Goal: Navigation & Orientation: Find specific page/section

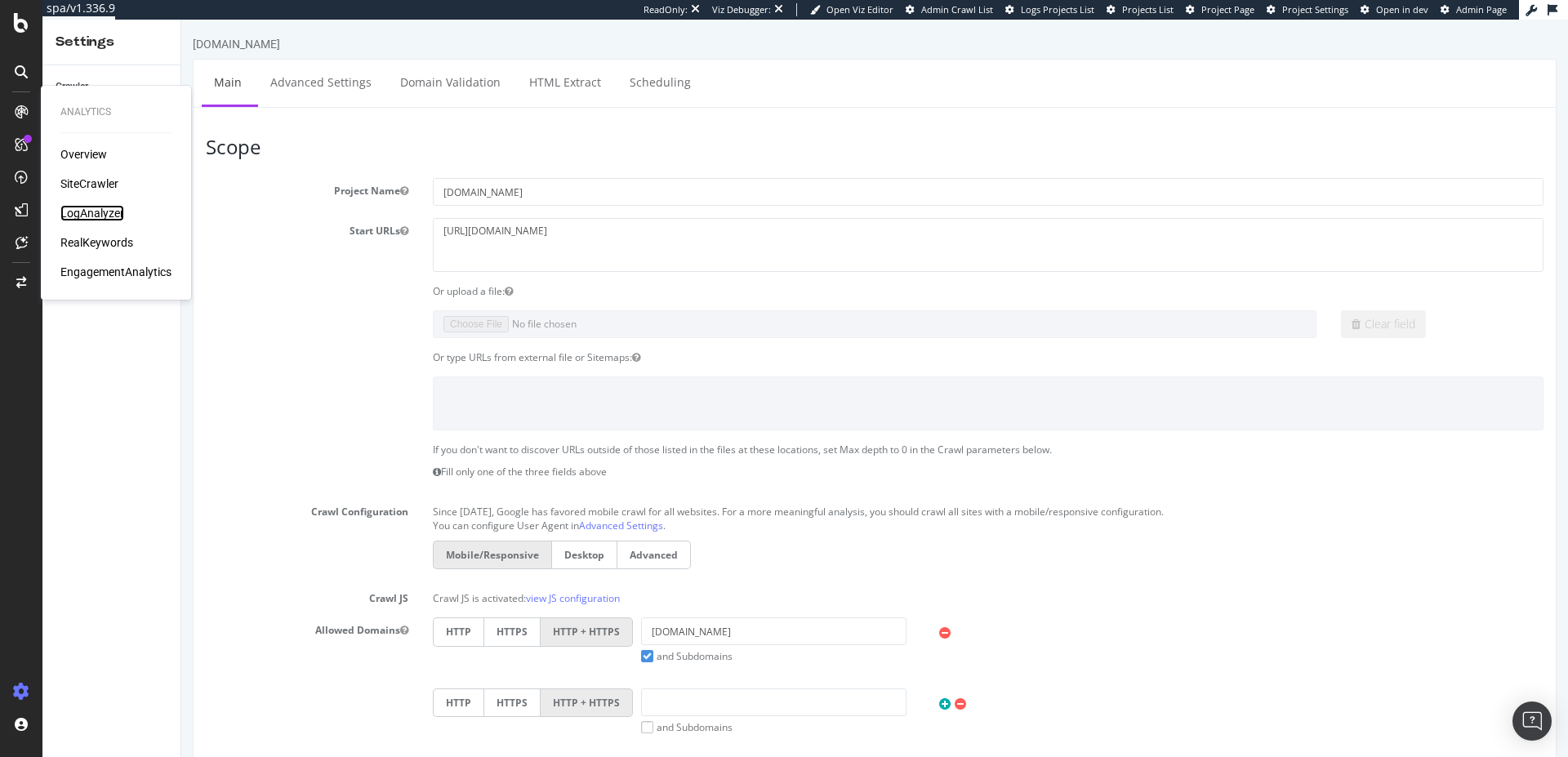
click at [99, 214] on div "LogAnalyzer" at bounding box center [92, 213] width 64 height 17
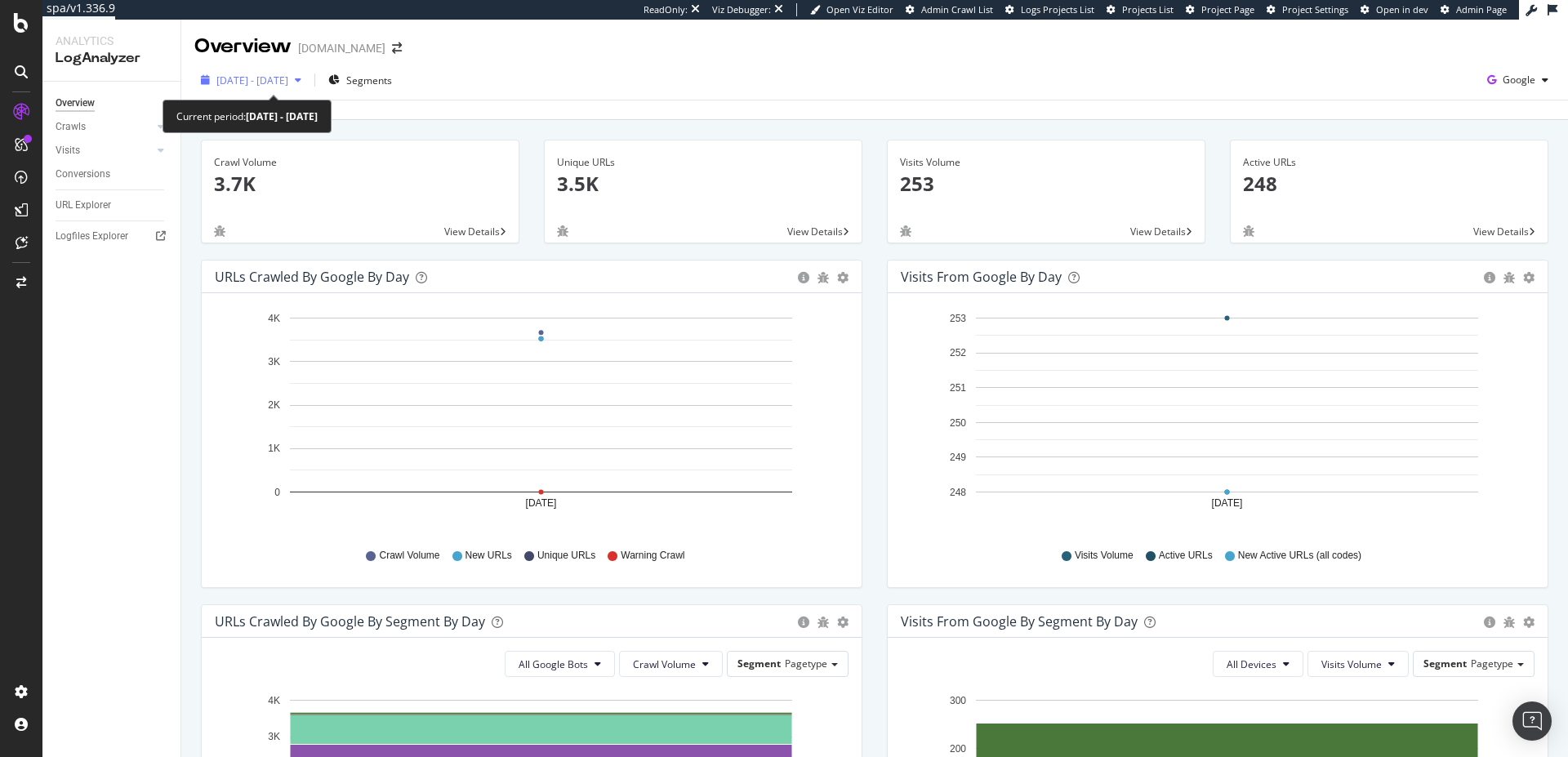
click at [289, 83] on span "[DATE] - [DATE]" at bounding box center [251, 80] width 71 height 14
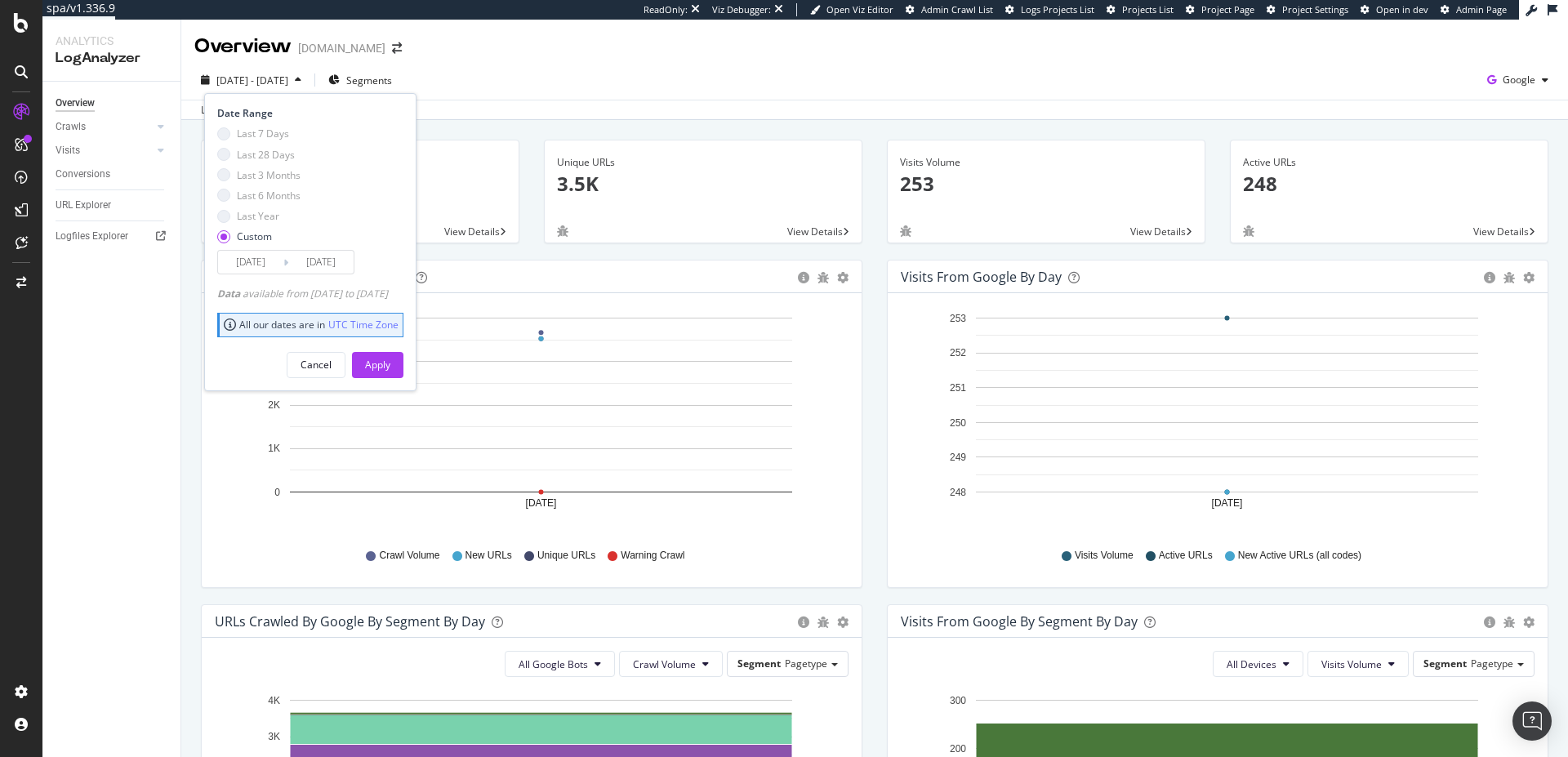
click at [289, 83] on span "[DATE] - [DATE]" at bounding box center [251, 80] width 71 height 14
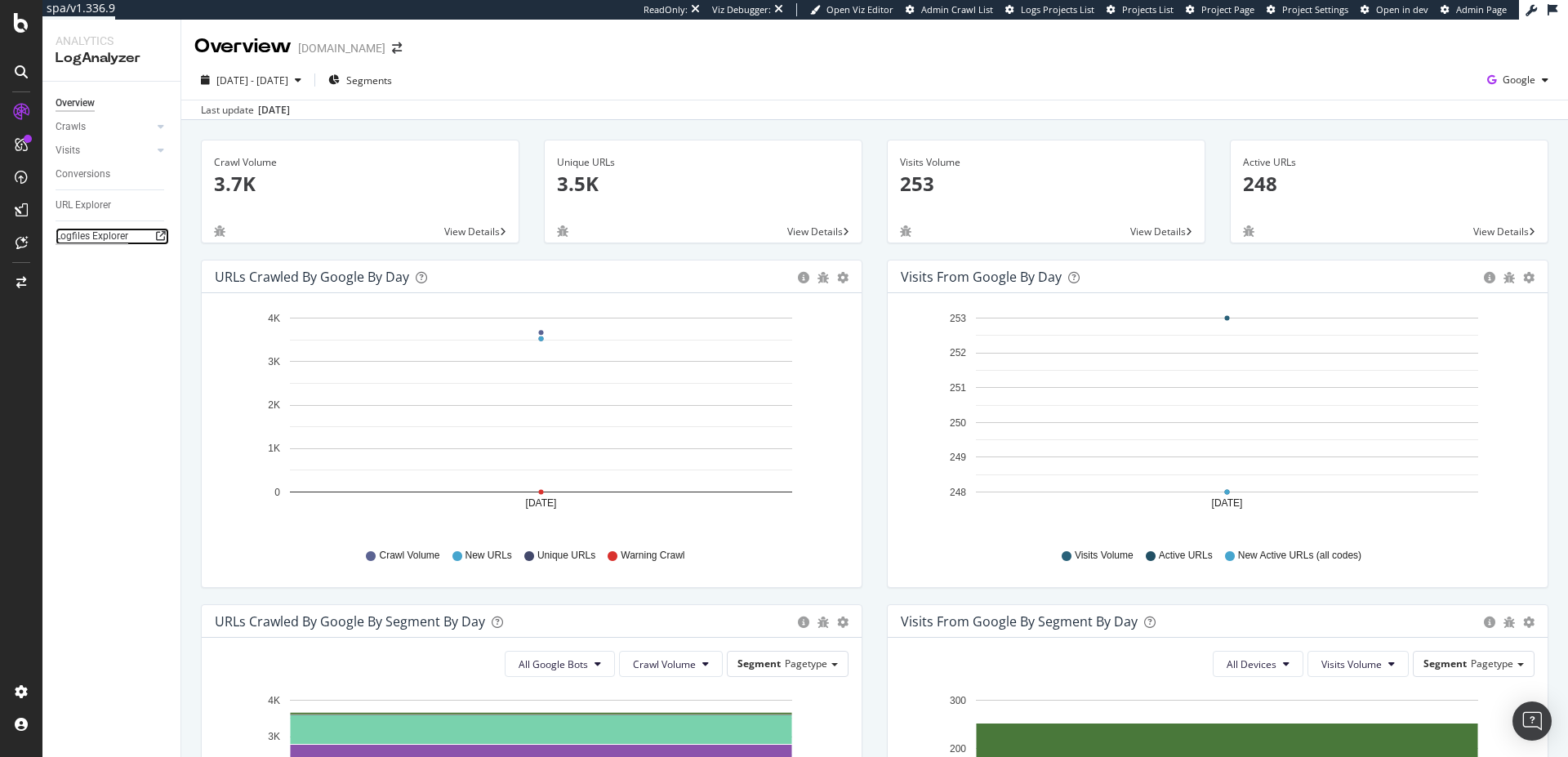
click at [73, 243] on div "Logfiles Explorer" at bounding box center [92, 237] width 72 height 17
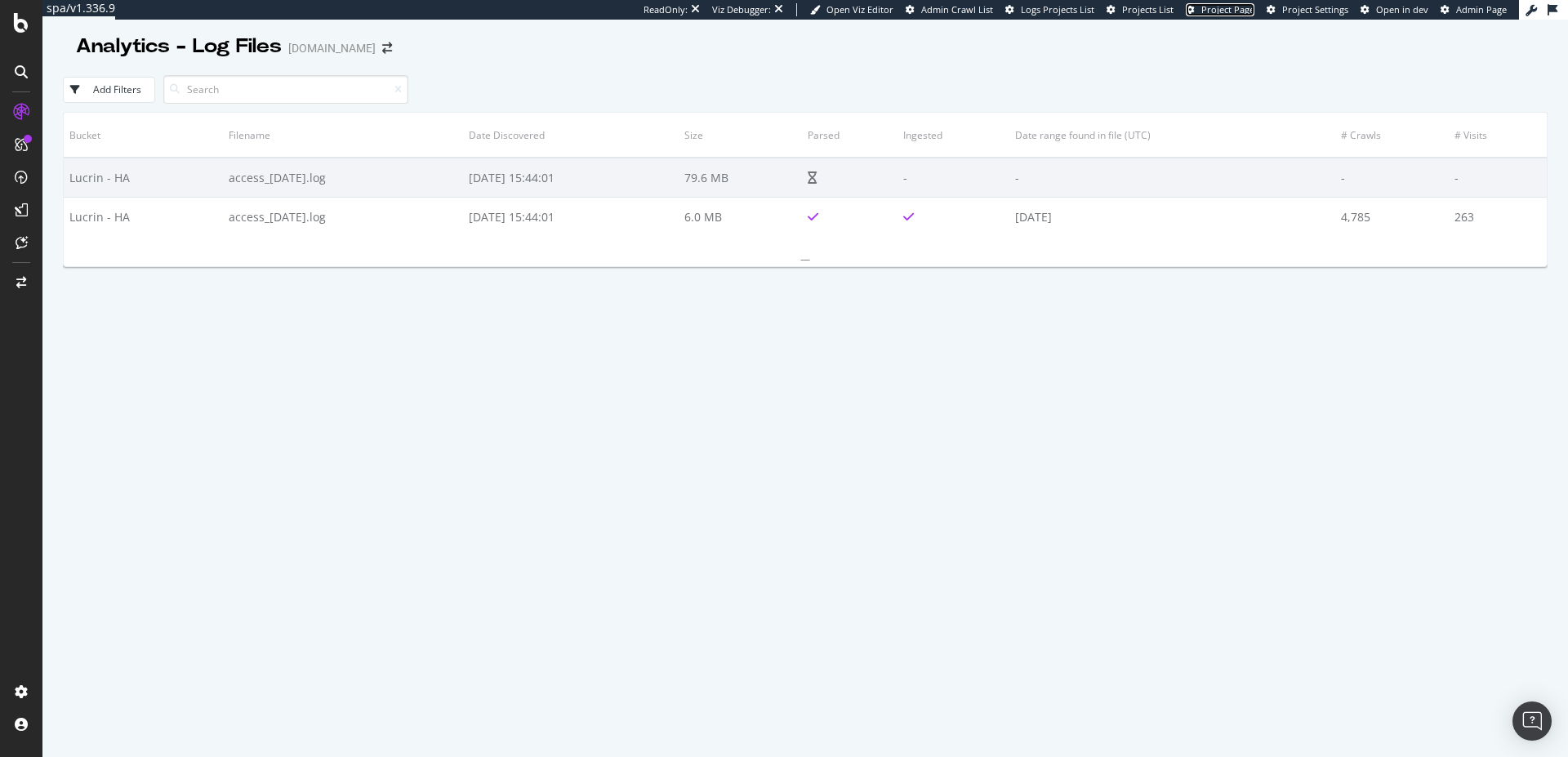
click at [1223, 11] on span "Project Page" at bounding box center [1227, 9] width 53 height 12
